Goal: Find specific page/section: Find specific page/section

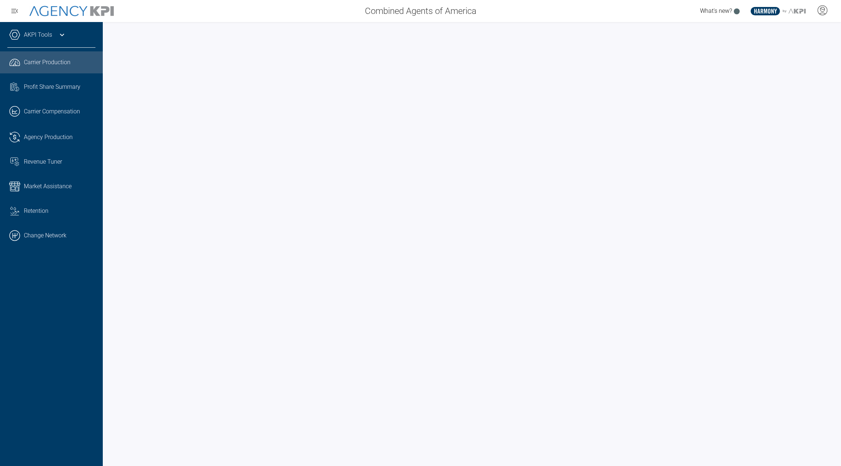
click at [60, 40] on div "AKPI Tools" at bounding box center [51, 38] width 88 height 18
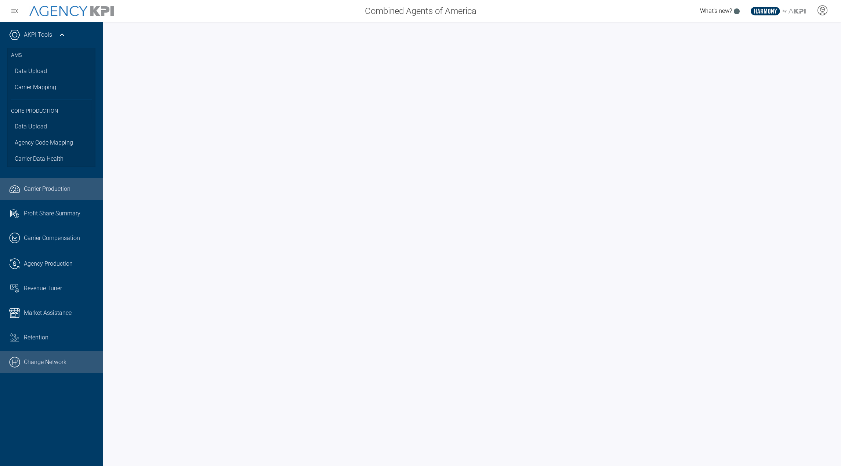
click at [44, 360] on link ".cls-1{fill:none;stroke:#000;stroke-linecap:round;stroke-linejoin:round;stroke-…" at bounding box center [51, 362] width 103 height 22
